Goal: Task Accomplishment & Management: Complete application form

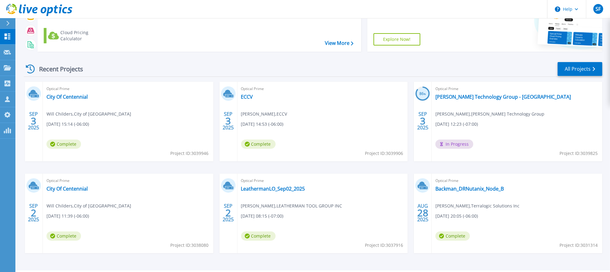
scroll to position [69, 0]
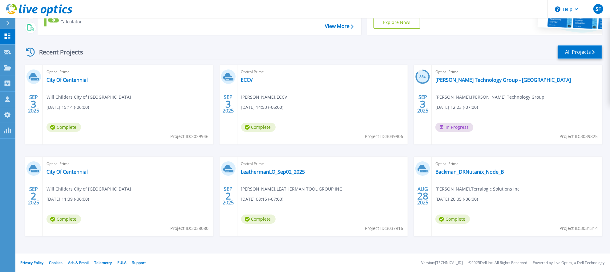
click at [570, 56] on link "All Projects" at bounding box center [579, 52] width 45 height 14
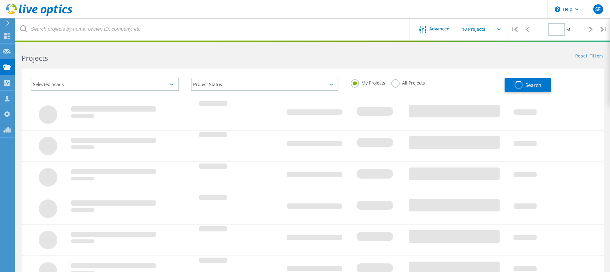
type input "1"
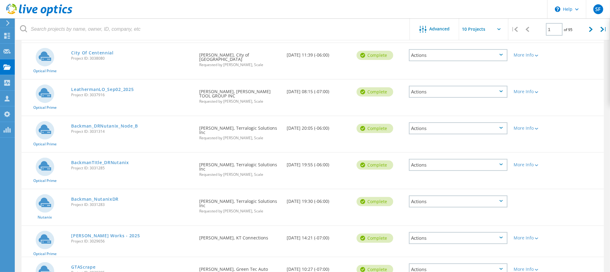
scroll to position [200, 0]
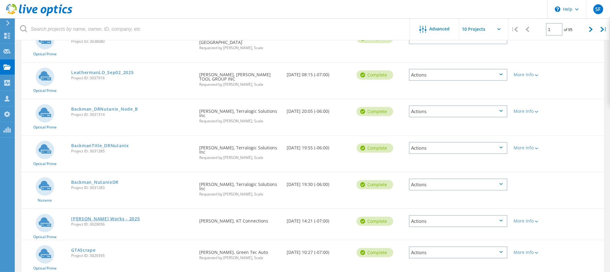
click at [96, 217] on link "[PERSON_NAME] Works - 2025" at bounding box center [105, 219] width 69 height 4
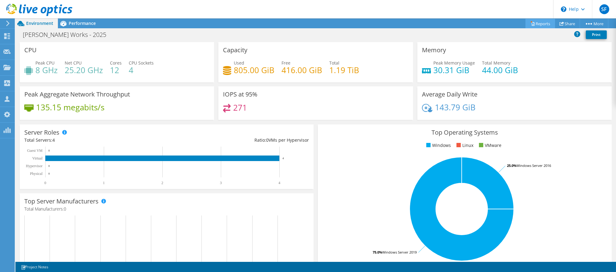
click at [534, 24] on link "Reports" at bounding box center [540, 24] width 30 height 10
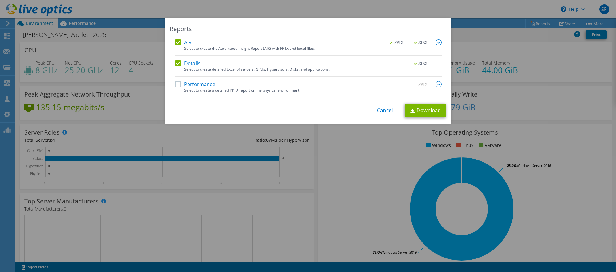
click at [206, 87] on label "Performance" at bounding box center [195, 84] width 40 height 6
click at [0, 0] on input "Performance" at bounding box center [0, 0] width 0 height 0
click at [406, 113] on link "Download" at bounding box center [425, 111] width 41 height 14
click at [379, 110] on link "Cancel" at bounding box center [385, 111] width 16 height 6
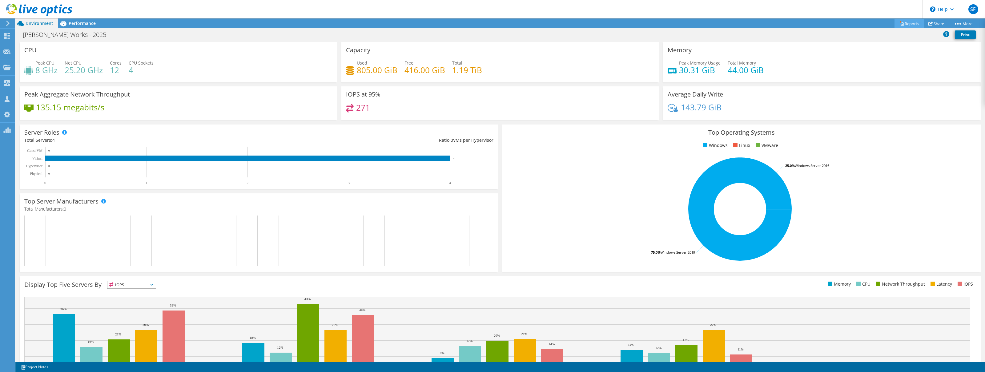
click at [615, 22] on link "Reports" at bounding box center [910, 24] width 30 height 10
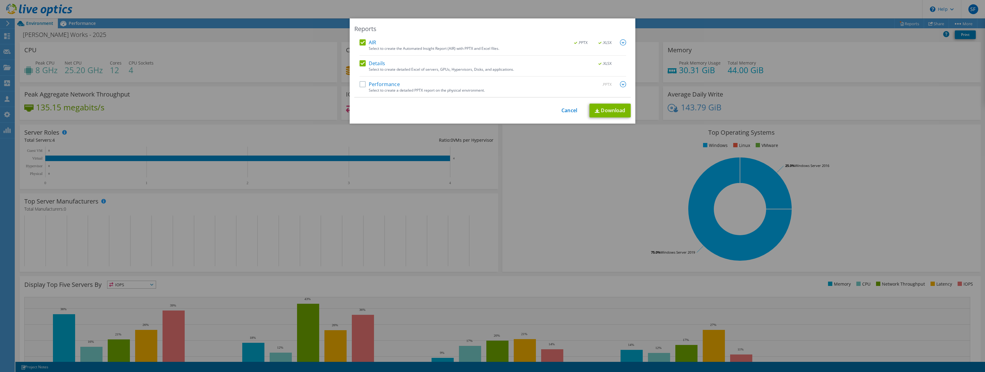
click at [393, 87] on label "Performance" at bounding box center [380, 84] width 40 height 6
click at [0, 0] on input "Performance" at bounding box center [0, 0] width 0 height 0
click at [607, 114] on link "Download" at bounding box center [610, 111] width 41 height 14
drag, startPoint x: 569, startPoint y: 112, endPoint x: 534, endPoint y: 107, distance: 35.9
click at [569, 112] on link "Cancel" at bounding box center [569, 111] width 16 height 6
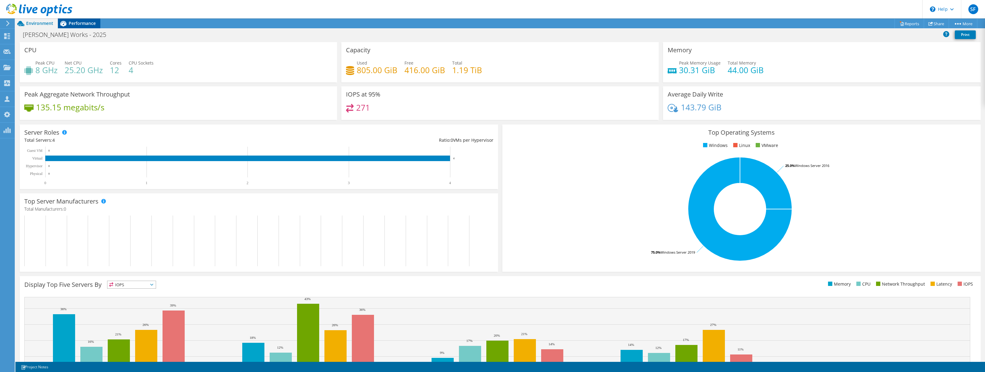
click at [91, 26] on div "Performance" at bounding box center [79, 23] width 42 height 10
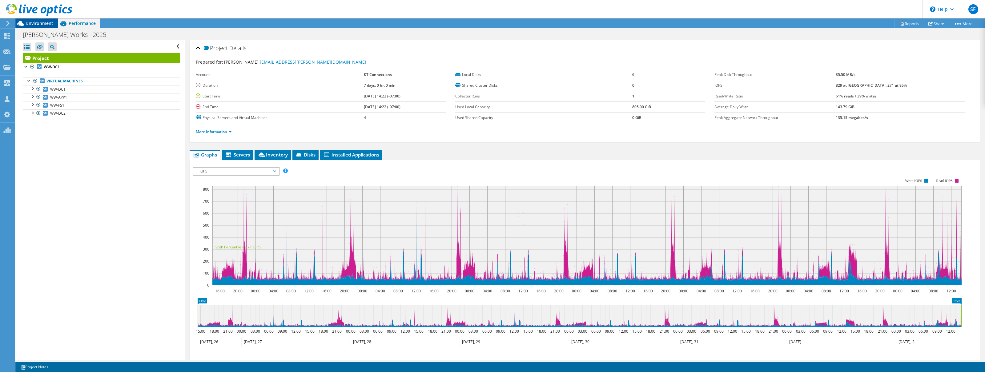
click at [42, 22] on span "Environment" at bounding box center [39, 23] width 27 height 6
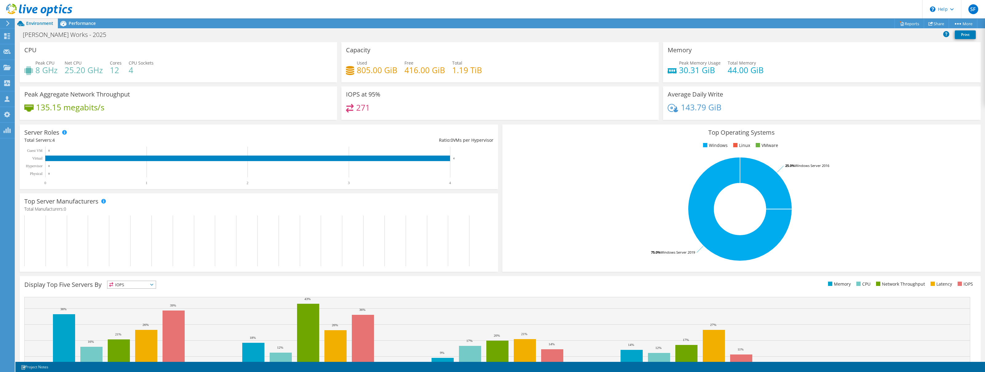
click at [43, 24] on span "Environment" at bounding box center [39, 23] width 27 height 6
click at [87, 24] on span "Performance" at bounding box center [82, 23] width 27 height 6
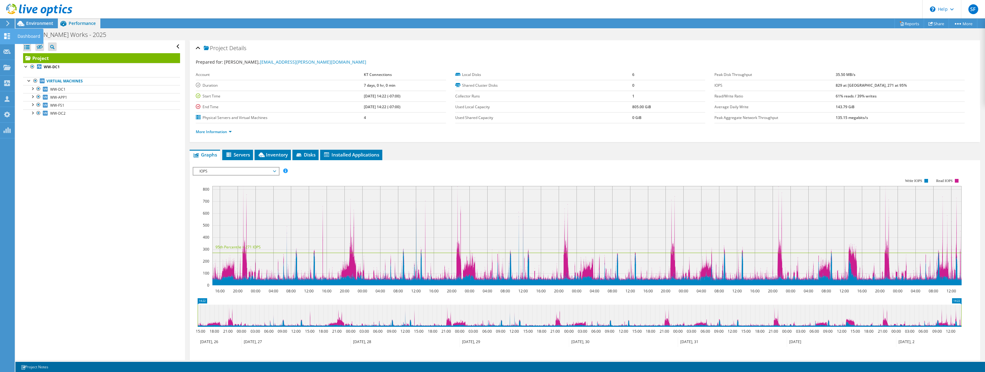
click at [9, 35] on use at bounding box center [7, 36] width 6 height 6
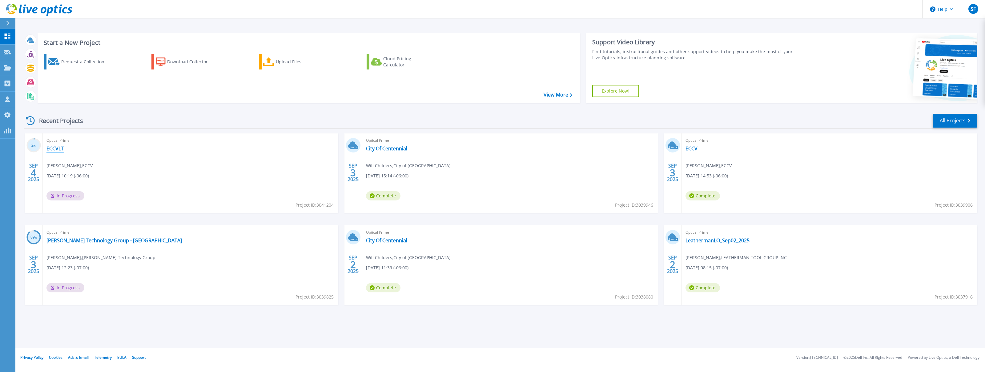
click at [61, 150] on link "ECCVLT" at bounding box center [54, 149] width 17 height 6
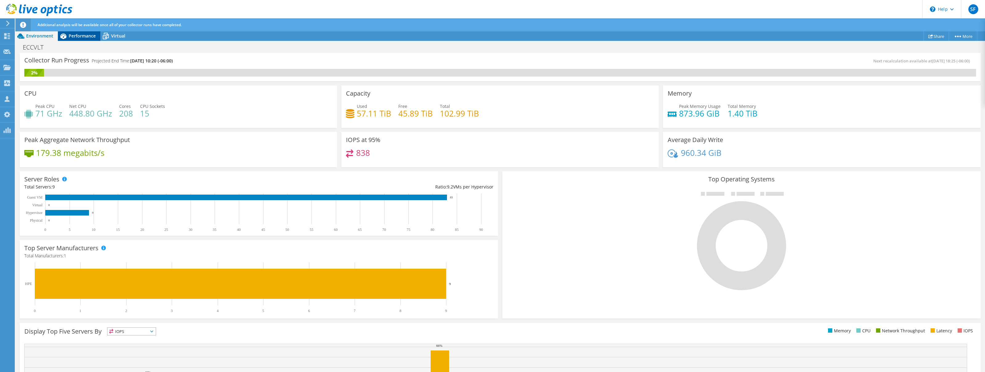
click at [81, 36] on span "Performance" at bounding box center [82, 36] width 27 height 6
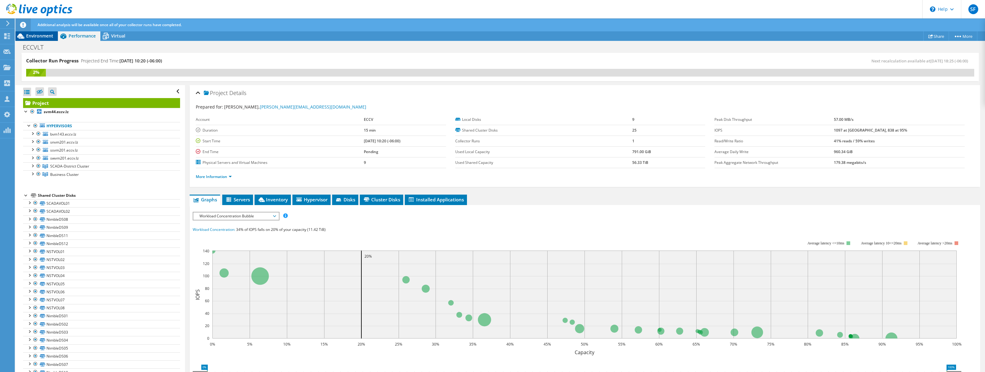
click at [47, 36] on span "Environment" at bounding box center [39, 36] width 27 height 6
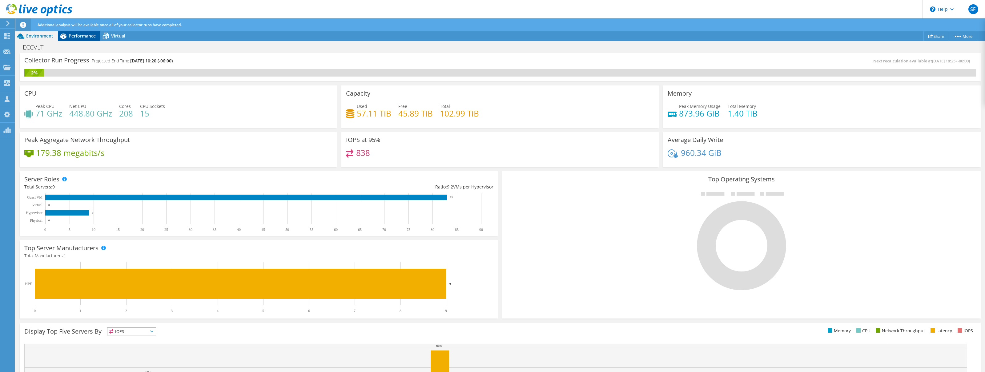
click at [90, 36] on span "Performance" at bounding box center [82, 36] width 27 height 6
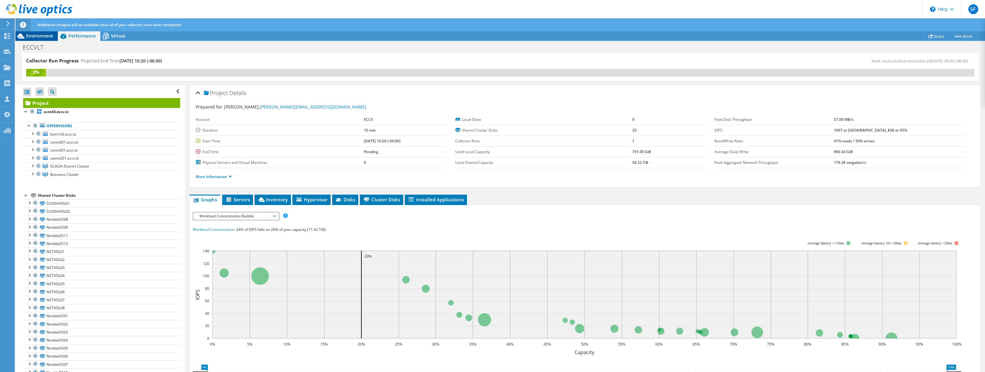
click at [38, 36] on span "Environment" at bounding box center [39, 36] width 27 height 6
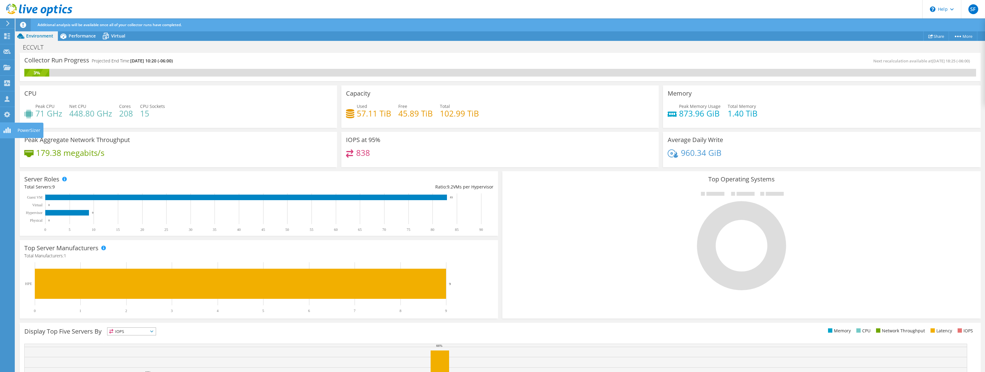
click at [6, 128] on icon at bounding box center [6, 130] width 7 height 6
click at [3, 112] on icon at bounding box center [6, 115] width 7 height 6
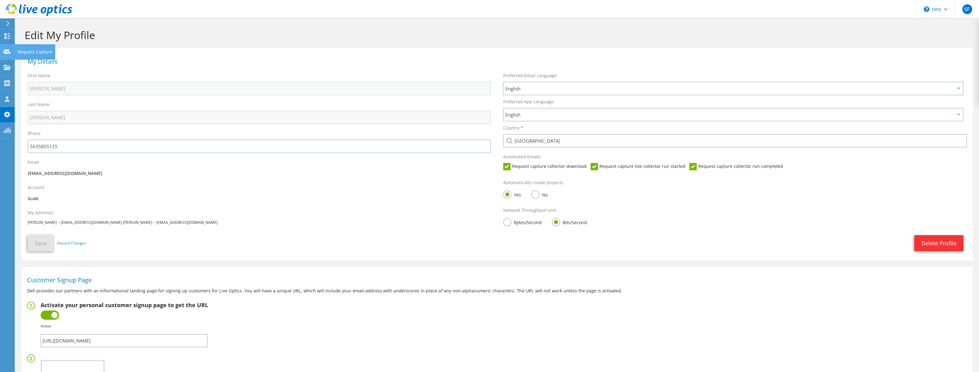
click at [5, 53] on use at bounding box center [6, 51] width 7 height 5
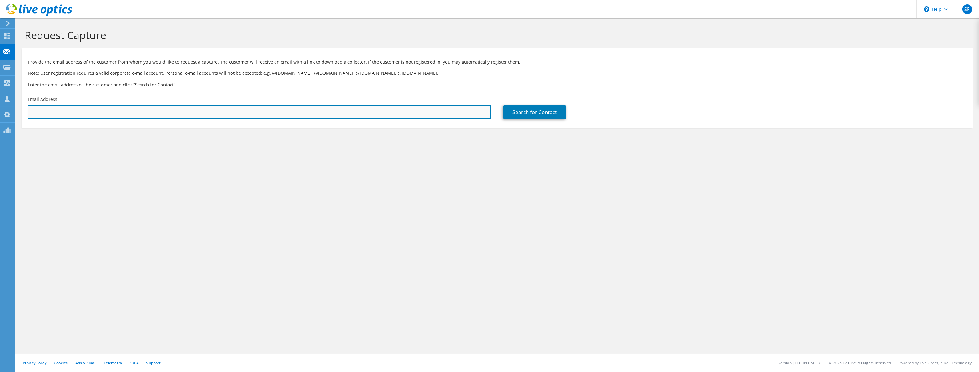
paste input "Rory Sena <rsena@svusdk12.net>"
click at [117, 115] on input "Rory Sena <rsena@svusdk12.net>" at bounding box center [259, 113] width 463 height 14
click at [54, 113] on input "Rory Sena <rsena@svusdk12.net" at bounding box center [259, 113] width 463 height 14
type input "rsena@svusdk12.net"
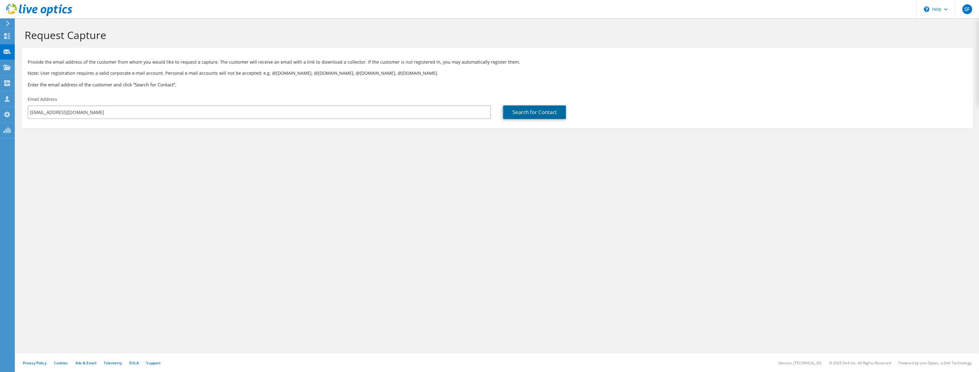
click at [552, 110] on link "Search for Contact" at bounding box center [534, 113] width 63 height 14
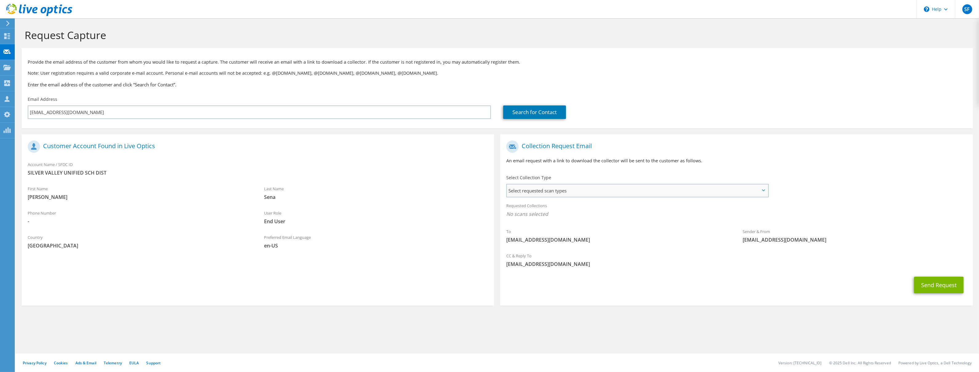
click at [572, 191] on span "Select requested scan types" at bounding box center [637, 191] width 261 height 12
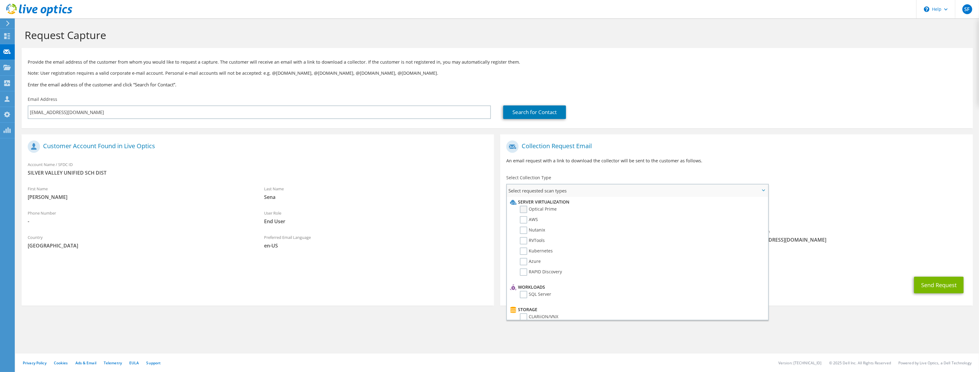
click at [545, 207] on label "Optical Prime" at bounding box center [538, 209] width 37 height 7
click at [0, 0] on input "Optical Prime" at bounding box center [0, 0] width 0 height 0
click at [928, 288] on button "Send Request" at bounding box center [939, 287] width 50 height 17
